Goal: Find specific page/section: Find specific page/section

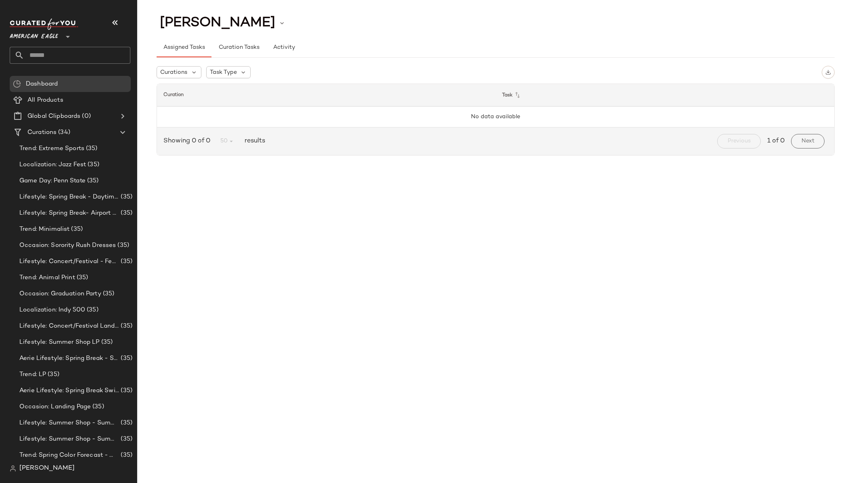
click at [43, 30] on span "American Eagle" at bounding box center [34, 34] width 48 height 15
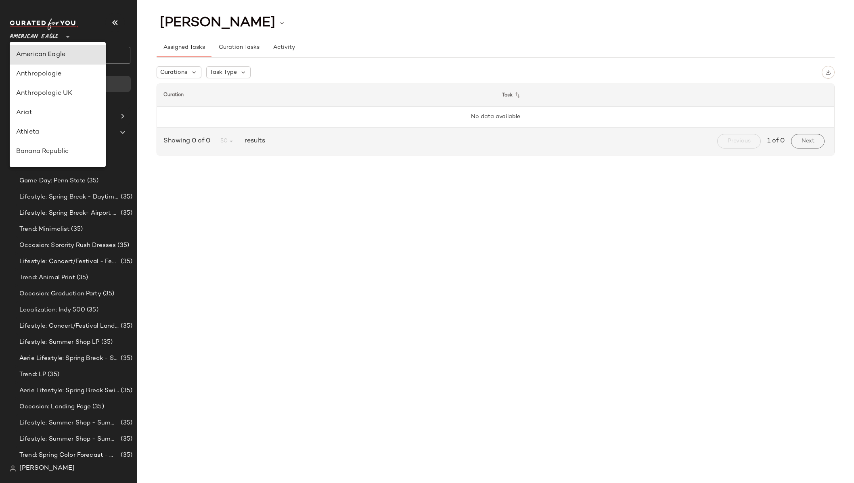
click at [354, 30] on div "Assigned Tasks Curation Tasks Activity" at bounding box center [496, 42] width 678 height 29
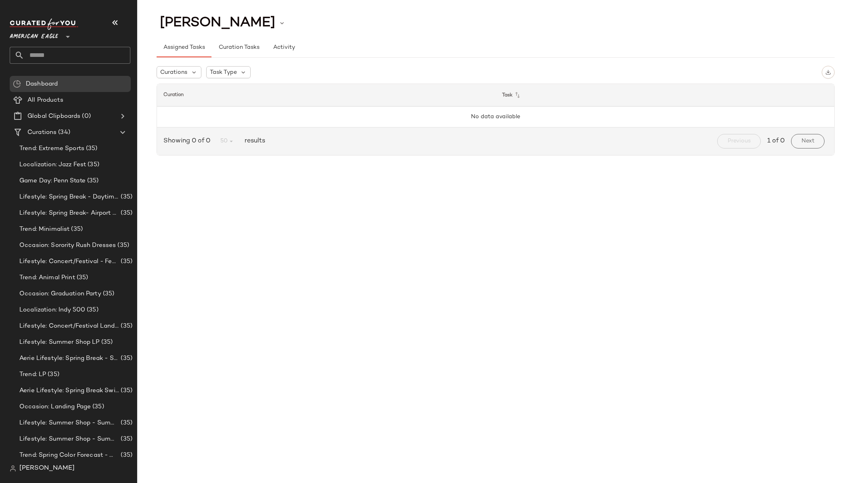
click at [50, 34] on span "American Eagle" at bounding box center [34, 34] width 48 height 15
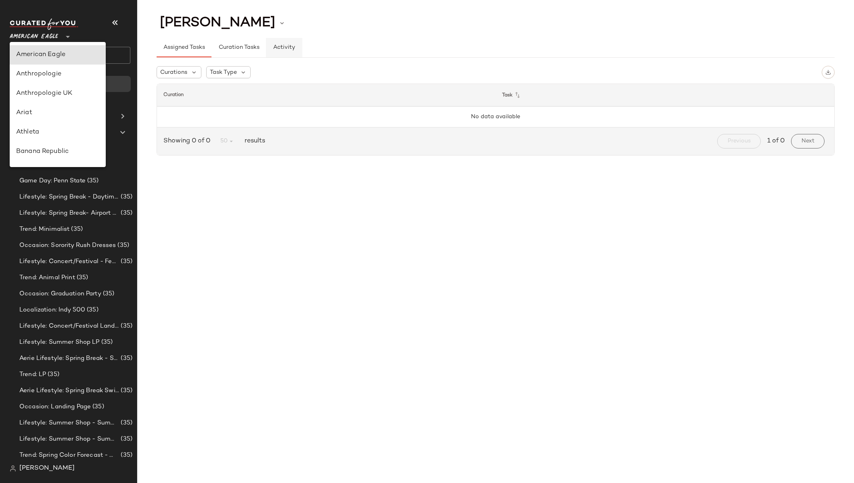
click at [300, 57] on button "Activity" at bounding box center [284, 47] width 36 height 19
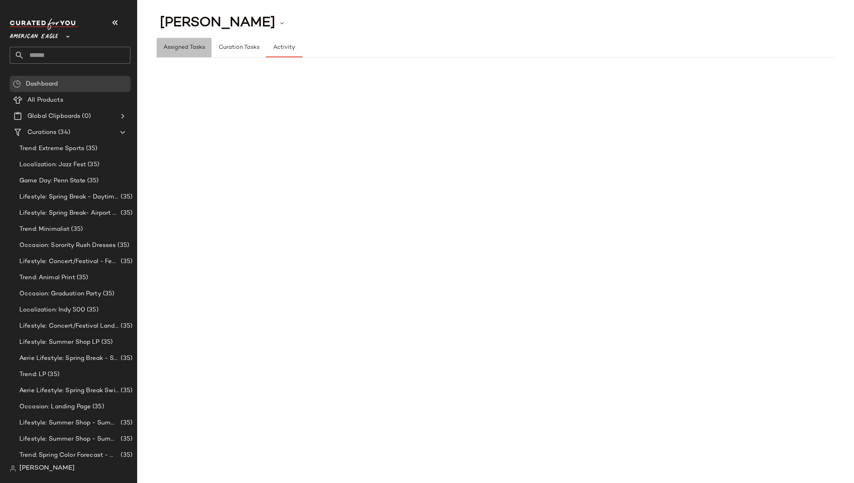
click at [200, 46] on span "Assigned Tasks" at bounding box center [184, 47] width 42 height 6
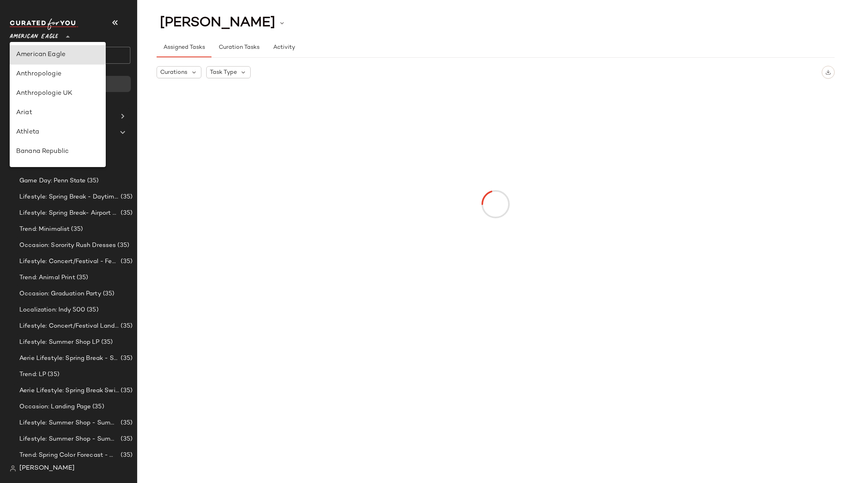
click at [54, 37] on span "American Eagle" at bounding box center [34, 34] width 48 height 15
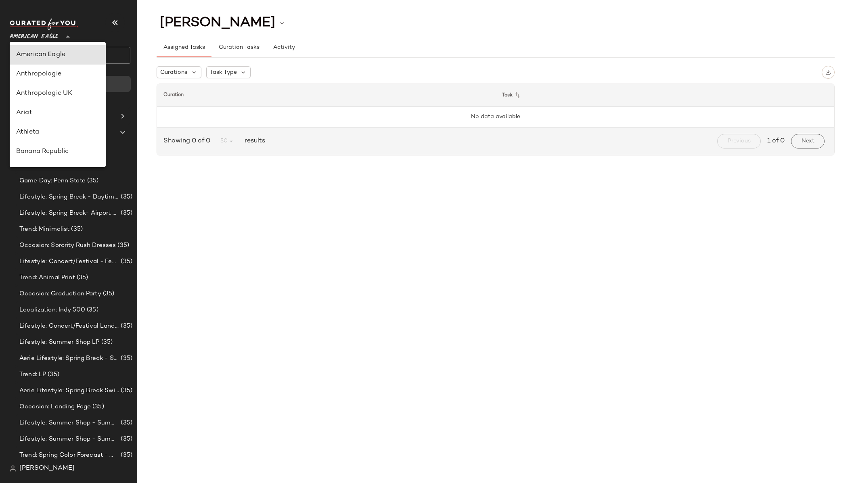
click at [388, 23] on div "[PERSON_NAME]" at bounding box center [496, 23] width 678 height 20
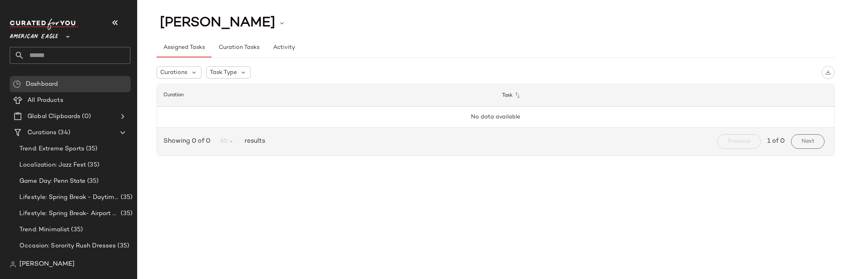
click at [301, 36] on div "Assigned Tasks Curation Tasks Activity" at bounding box center [496, 42] width 678 height 29
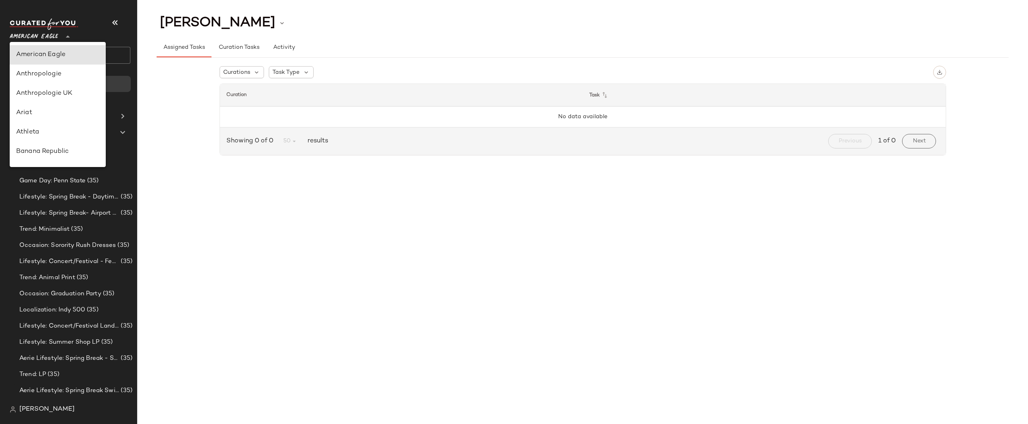
click at [29, 34] on span "American Eagle" at bounding box center [34, 34] width 48 height 15
click at [288, 318] on div "[PERSON_NAME] Assigned Tasks Curation Tasks Activity Curations Task Type Curati…" at bounding box center [582, 218] width 891 height 411
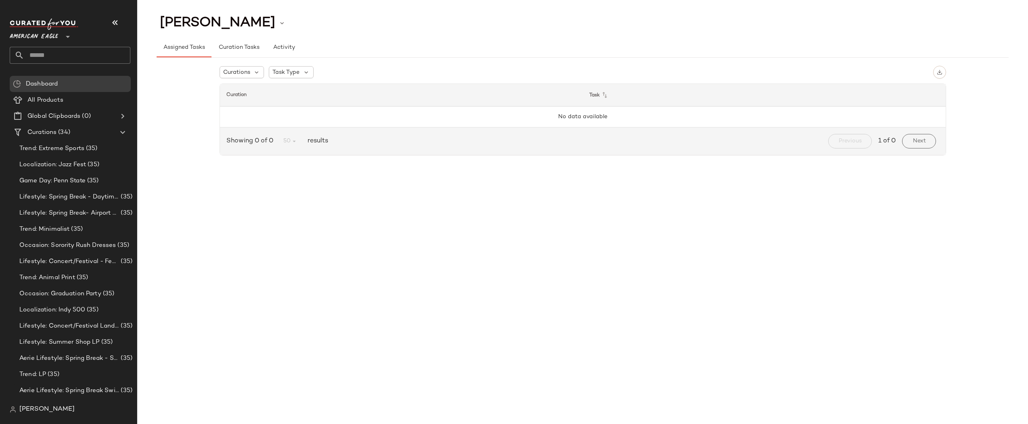
click at [36, 416] on div "[PERSON_NAME]" at bounding box center [73, 410] width 127 height 16
click at [35, 408] on span "[PERSON_NAME]" at bounding box center [46, 410] width 55 height 10
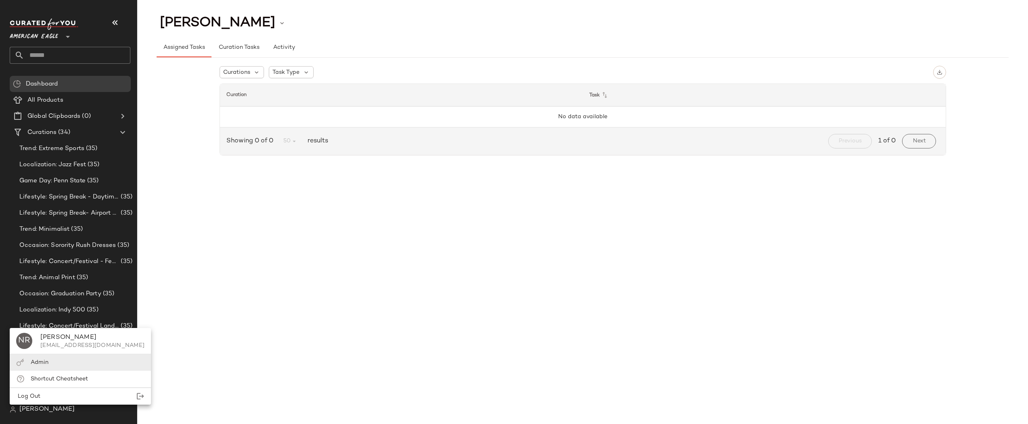
click at [42, 363] on span "Admin" at bounding box center [40, 363] width 18 height 6
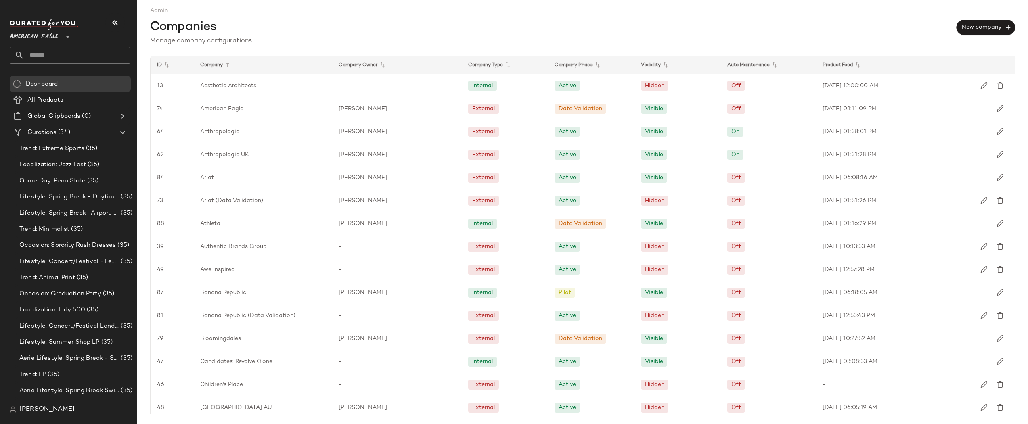
scroll to position [838, 0]
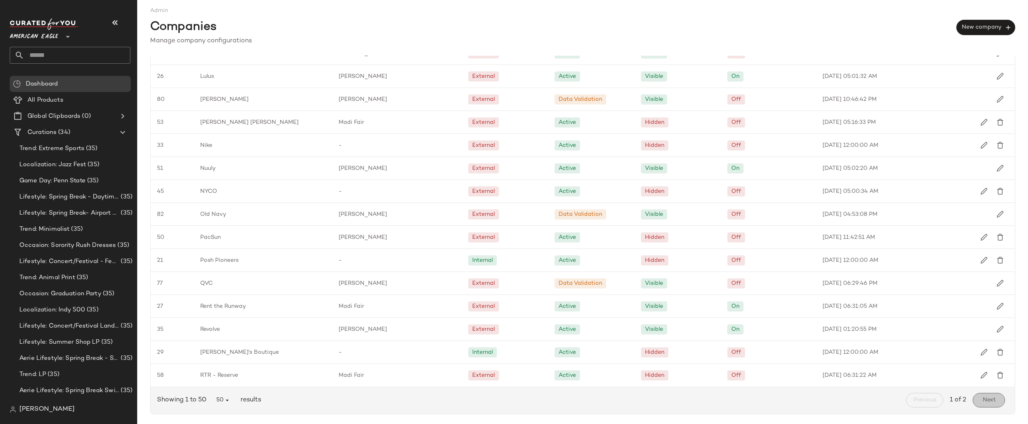
click at [985, 394] on button "Next" at bounding box center [989, 400] width 32 height 15
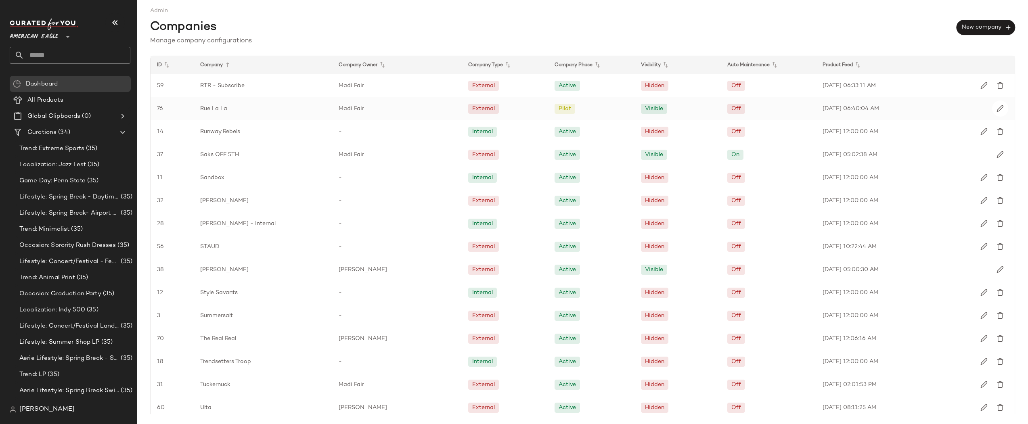
click at [203, 105] on span "Rue La La" at bounding box center [213, 109] width 27 height 8
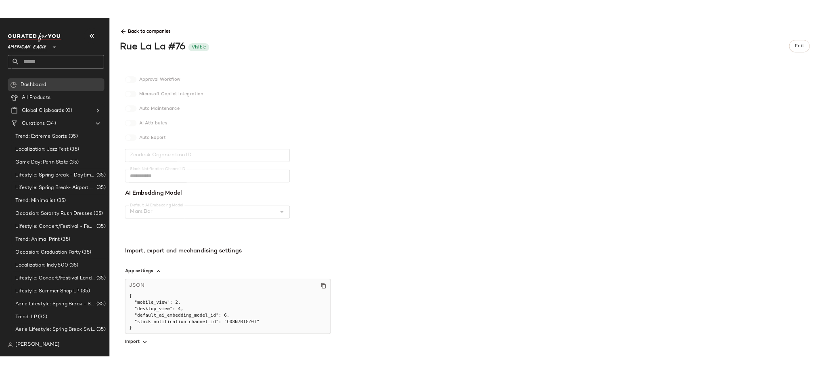
scroll to position [157, 0]
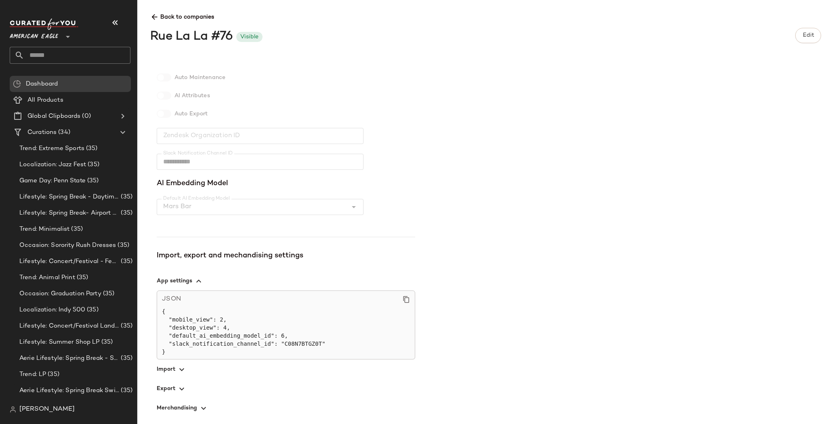
click at [1, 419] on nav "American Eagle ** Dashboard All Products Global Clipboards (0) Curations (34) T…" at bounding box center [68, 212] width 137 height 424
